Goal: Task Accomplishment & Management: Use online tool/utility

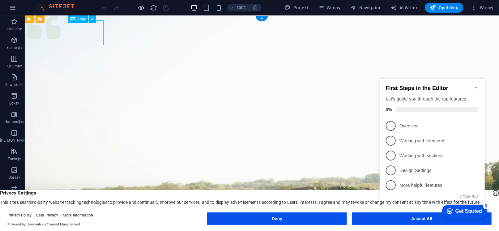
select select "px"
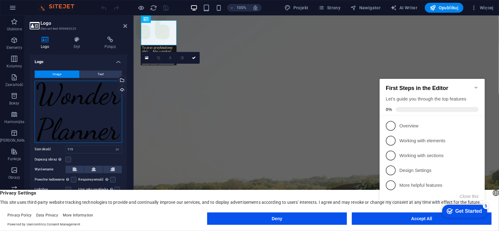
click at [85, 111] on div "Przeciągnij pliki tutaj, kliknij, aby wybrać pliki lub wybierz pliki z Plików l…" at bounding box center [78, 112] width 87 height 62
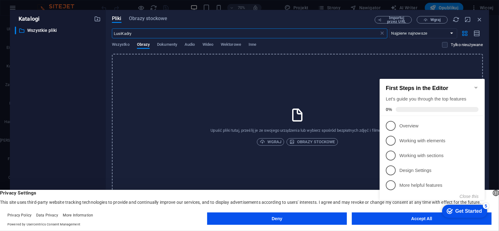
type input "LusiKadry"
click div "checkmark Get Started 5 First Steps in the Editor Let's guide you through the t…"
click at [457, 212] on div "Get Started" at bounding box center [468, 211] width 27 height 6
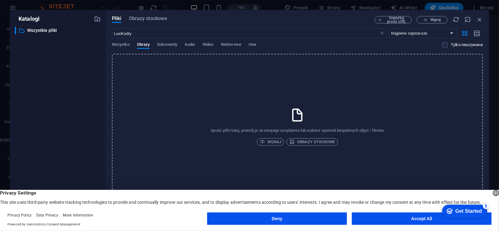
click div "checkmark Get Started 5 First Steps in the Editor Let's guide you through the t…"
click at [424, 223] on button "Accept All" at bounding box center [422, 218] width 140 height 12
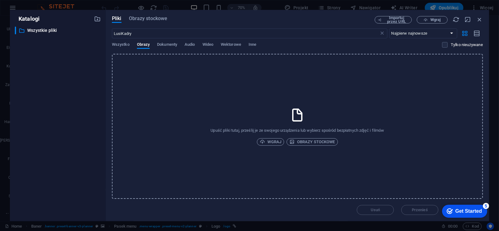
click at [468, 213] on div "Get Started" at bounding box center [468, 211] width 27 height 6
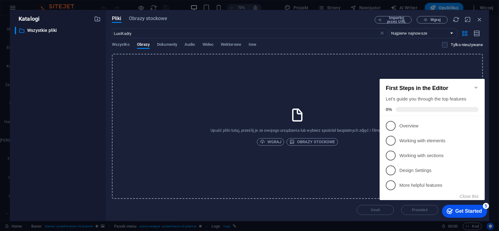
click at [476, 85] on icon "Minimize checklist" at bounding box center [475, 87] width 5 height 5
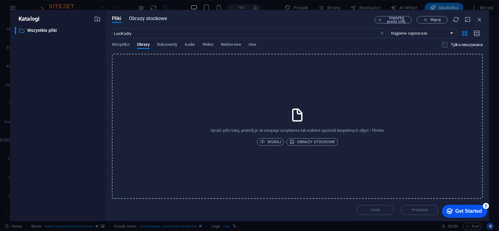
click at [150, 19] on span "Obrazy stockowe" at bounding box center [148, 18] width 39 height 7
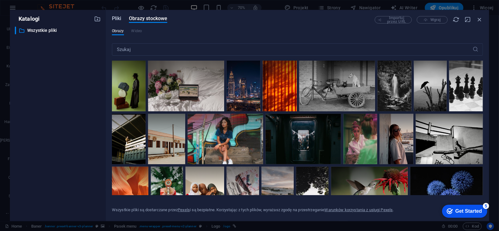
click at [119, 16] on span "Pliki" at bounding box center [117, 18] width 10 height 7
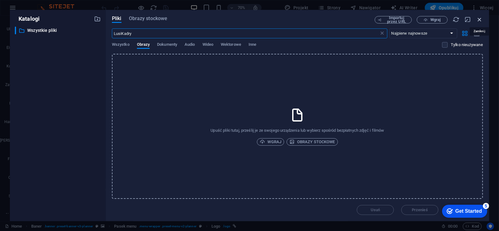
click at [481, 20] on icon "button" at bounding box center [479, 19] width 7 height 7
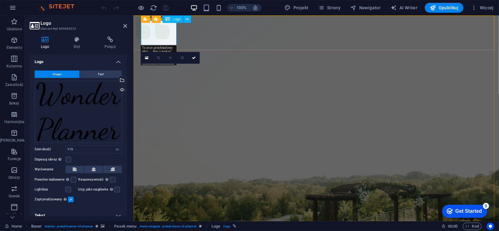
click at [115, 132] on div "Przeciągnij pliki tutaj, kliknij, aby wybrać pliki lub wybierz pliki z Plików l…" at bounding box center [78, 112] width 87 height 62
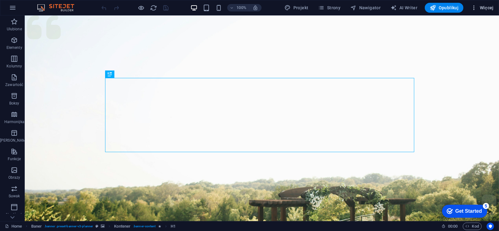
click at [475, 7] on icon "button" at bounding box center [474, 8] width 6 height 6
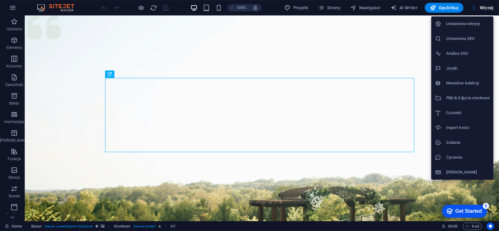
click at [475, 7] on div at bounding box center [249, 115] width 499 height 231
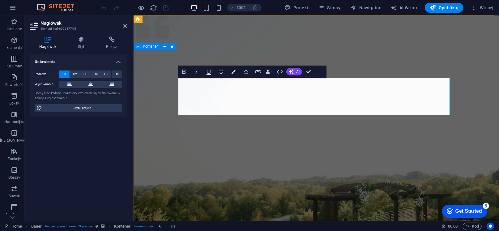
click at [320, 140] on figure at bounding box center [315, 154] width 365 height 278
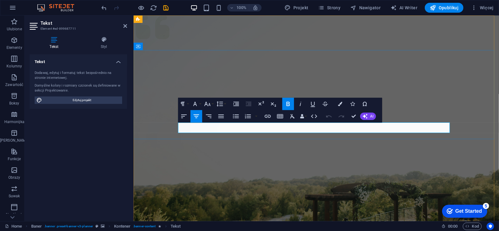
drag, startPoint x: 364, startPoint y: 129, endPoint x: 246, endPoint y: 122, distance: 118.5
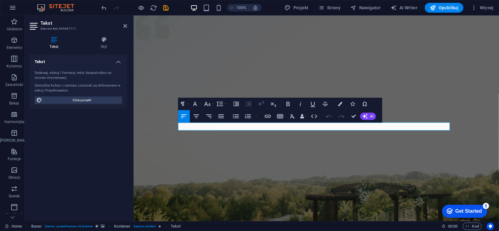
click at [264, 103] on icon "button" at bounding box center [261, 103] width 6 height 4
click at [277, 106] on button "Subscript" at bounding box center [273, 104] width 12 height 12
click at [211, 104] on icon "button" at bounding box center [207, 103] width 7 height 7
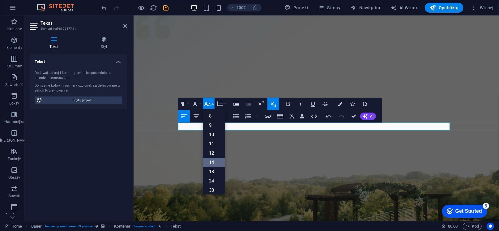
click at [212, 162] on link "14" at bounding box center [214, 162] width 22 height 9
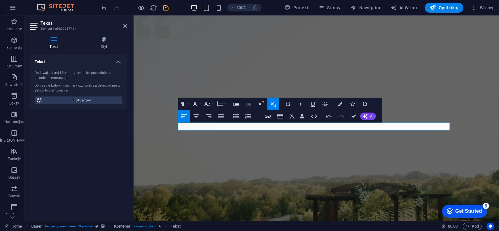
click at [421, 150] on figure at bounding box center [315, 154] width 365 height 278
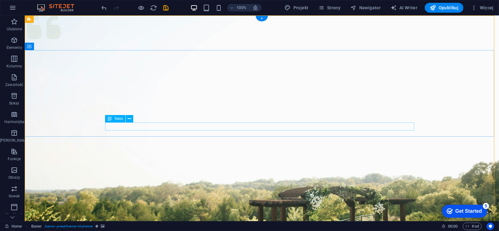
drag, startPoint x: 132, startPoint y: 133, endPoint x: 250, endPoint y: 122, distance: 118.8
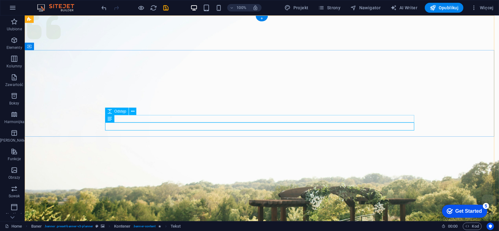
drag, startPoint x: 155, startPoint y: 132, endPoint x: 226, endPoint y: 115, distance: 73.4
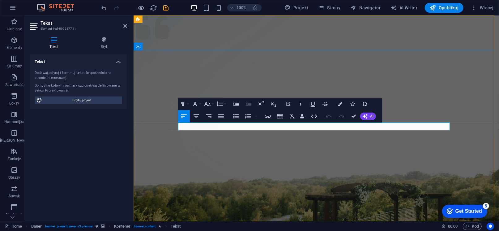
click at [198, 117] on icon "button" at bounding box center [196, 115] width 7 height 7
click at [297, 149] on figure at bounding box center [315, 154] width 365 height 278
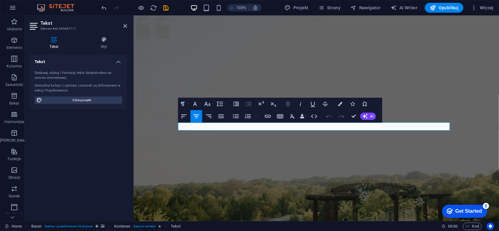
click at [291, 106] on icon "button" at bounding box center [287, 103] width 7 height 7
click at [213, 105] on button "Font Size" at bounding box center [209, 104] width 12 height 12
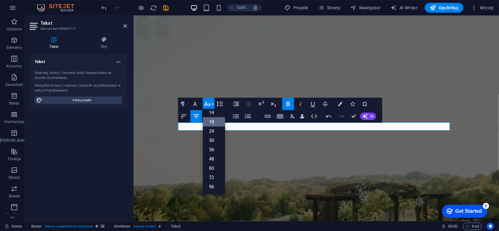
scroll to position [49, 0]
click at [213, 133] on link "24" at bounding box center [214, 131] width 22 height 9
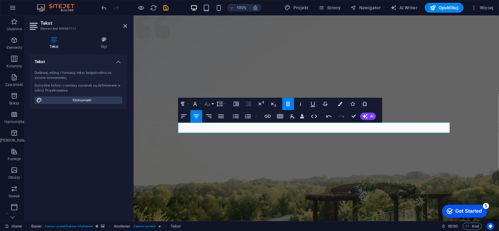
click at [211, 104] on button "Font Size" at bounding box center [209, 104] width 12 height 12
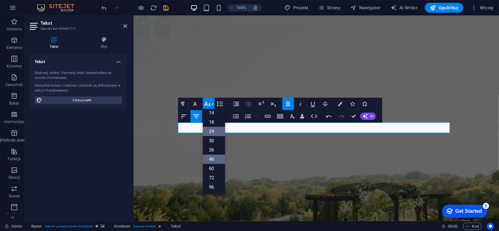
click at [211, 155] on link "48" at bounding box center [214, 159] width 22 height 9
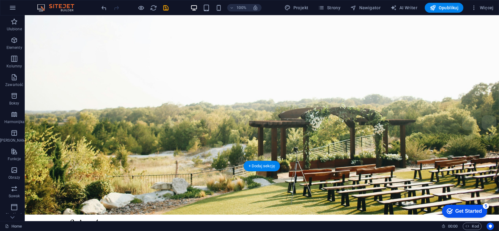
scroll to position [0, 0]
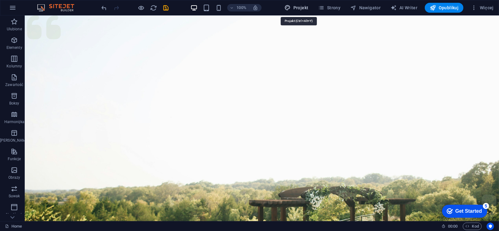
click at [306, 7] on span "Projekt" at bounding box center [296, 8] width 24 height 6
select select "px"
select select "300"
select select "px"
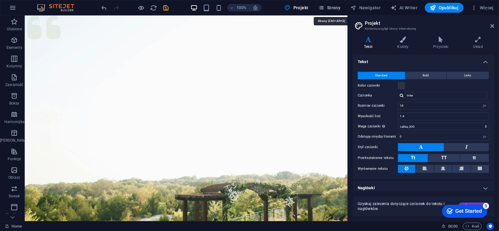
click at [340, 6] on span "Strony" at bounding box center [329, 8] width 22 height 6
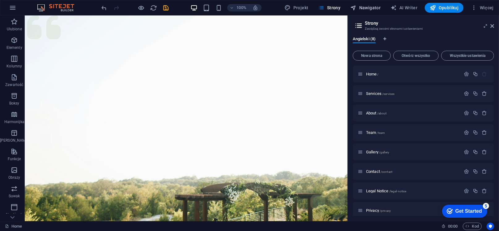
click at [370, 6] on span "Nawigator" at bounding box center [365, 8] width 30 height 6
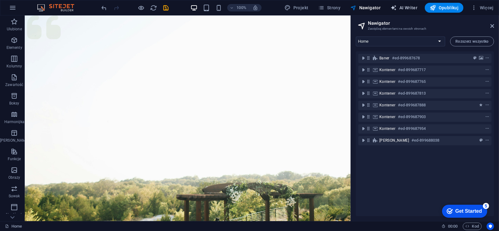
click at [411, 10] on span "AI Writer" at bounding box center [403, 8] width 27 height 6
select select "English"
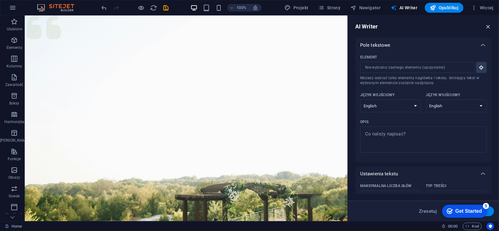
click at [489, 28] on icon "button" at bounding box center [488, 26] width 7 height 7
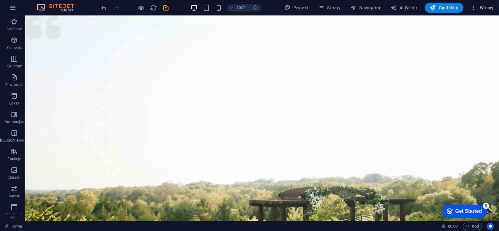
click at [483, 8] on span "Więcej" at bounding box center [482, 8] width 23 height 6
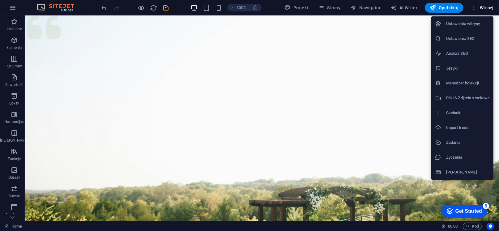
click at [164, 9] on div at bounding box center [249, 115] width 499 height 231
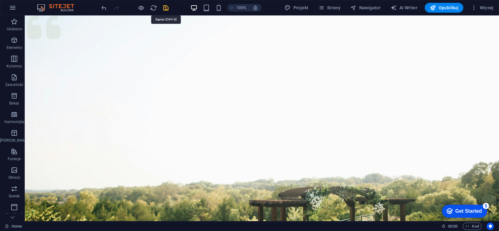
click at [168, 6] on icon "save" at bounding box center [166, 7] width 7 height 7
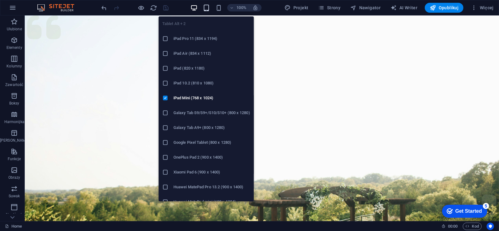
click at [208, 8] on icon "button" at bounding box center [206, 7] width 7 height 7
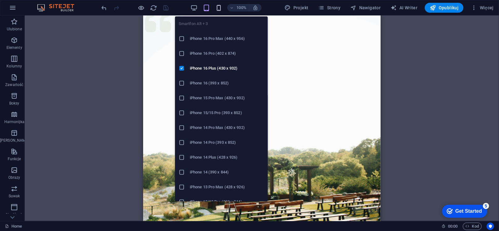
click at [222, 7] on icon "button" at bounding box center [218, 7] width 7 height 7
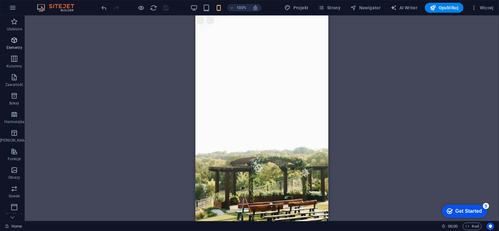
click at [14, 42] on icon "button" at bounding box center [14, 39] width 7 height 7
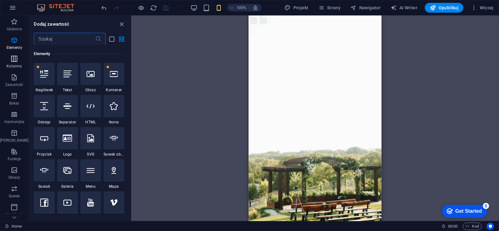
scroll to position [66, 0]
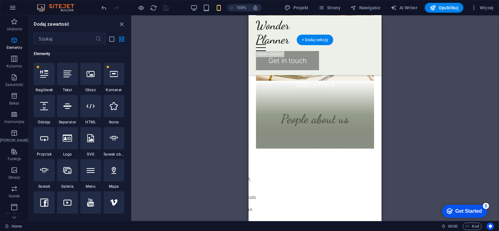
scroll to position [742, 0]
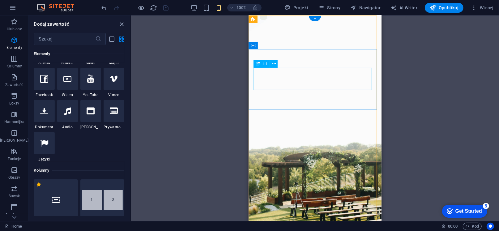
scroll to position [0, 0]
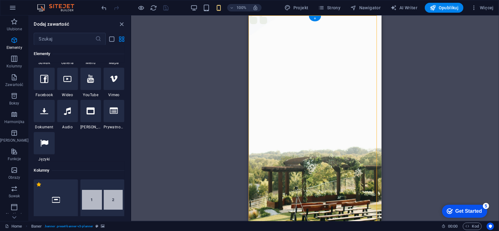
drag, startPoint x: 519, startPoint y: 62, endPoint x: 265, endPoint y: 58, distance: 253.7
click at [282, 19] on icon at bounding box center [282, 18] width 5 height 7
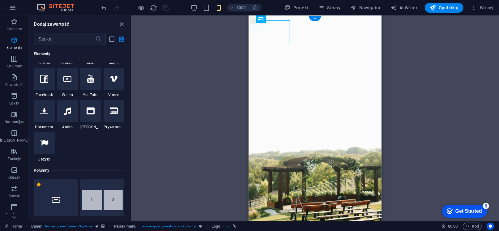
drag, startPoint x: 536, startPoint y: 34, endPoint x: 281, endPoint y: 30, distance: 255.0
click at [280, 20] on span "Pasek menu" at bounding box center [278, 19] width 21 height 4
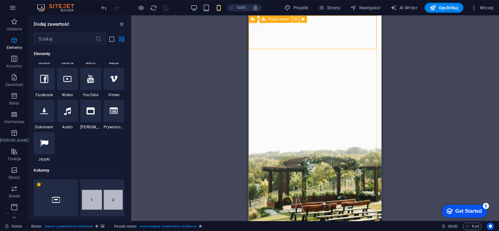
click at [295, 18] on icon at bounding box center [295, 19] width 3 height 6
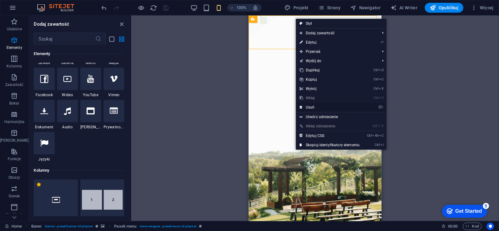
click at [311, 108] on link "⌦ Usuń" at bounding box center [329, 107] width 67 height 9
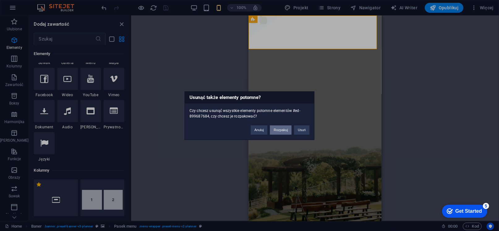
click at [282, 132] on button "Rozpakuj" at bounding box center [281, 129] width 22 height 9
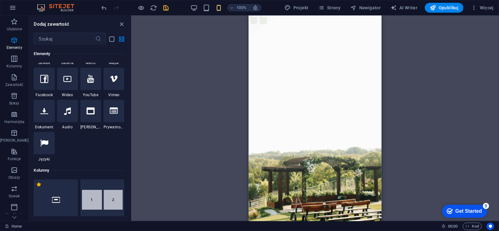
drag, startPoint x: 379, startPoint y: 30, endPoint x: 625, endPoint y: 28, distance: 246.3
click at [104, 7] on icon "undo" at bounding box center [104, 7] width 7 height 7
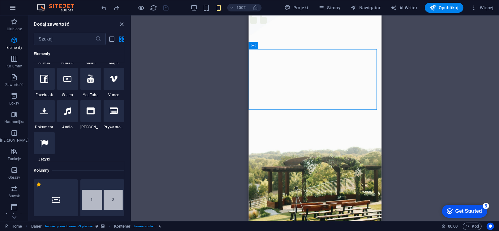
click at [10, 8] on icon "button" at bounding box center [12, 7] width 7 height 7
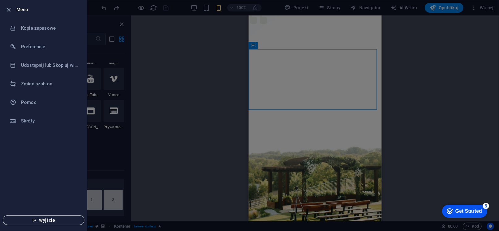
click at [57, 223] on button "Wyjście" at bounding box center [44, 220] width 82 height 10
